Goal: Task Accomplishment & Management: Manage account settings

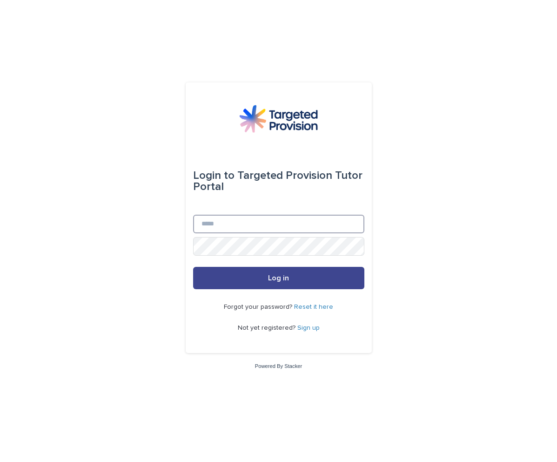
type input "**********"
click at [298, 268] on button "Log in" at bounding box center [278, 278] width 171 height 22
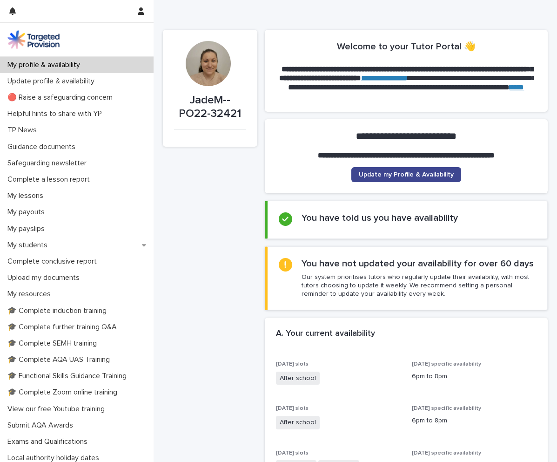
click at [405, 177] on span "Update my Profile & Availability" at bounding box center [406, 174] width 95 height 7
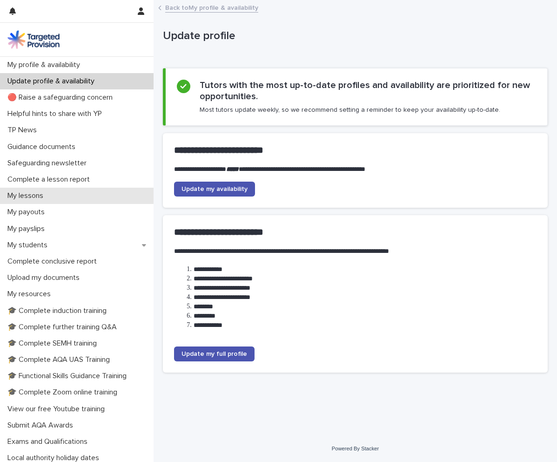
click at [138, 198] on div "My lessons" at bounding box center [77, 196] width 154 height 16
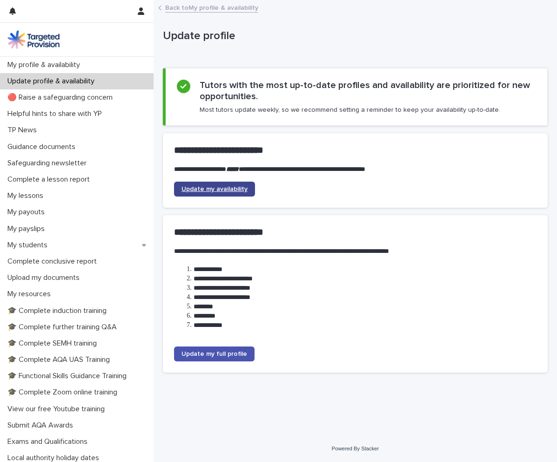
click at [253, 182] on link "Update my availability" at bounding box center [214, 189] width 81 height 15
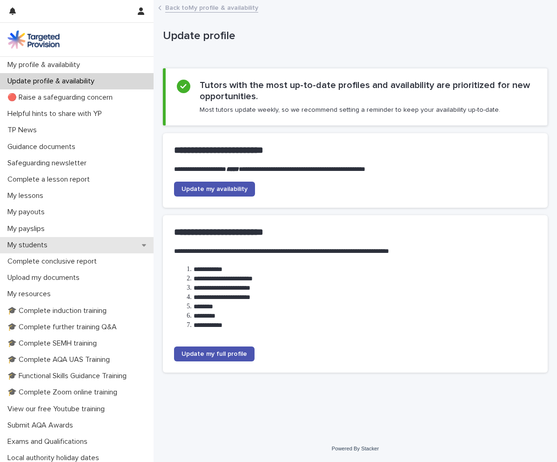
click at [23, 245] on p "My students" at bounding box center [29, 245] width 51 height 9
